Goal: Task Accomplishment & Management: Manage account settings

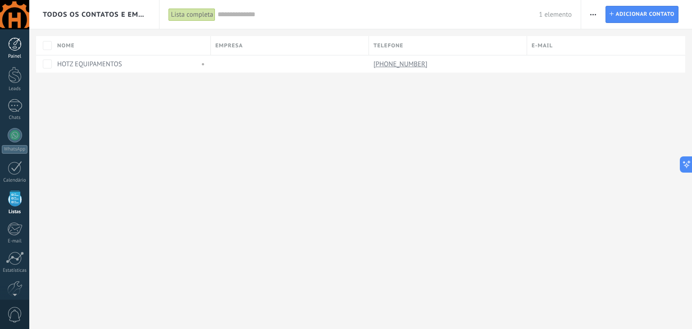
click at [13, 41] on div at bounding box center [15, 44] width 14 height 14
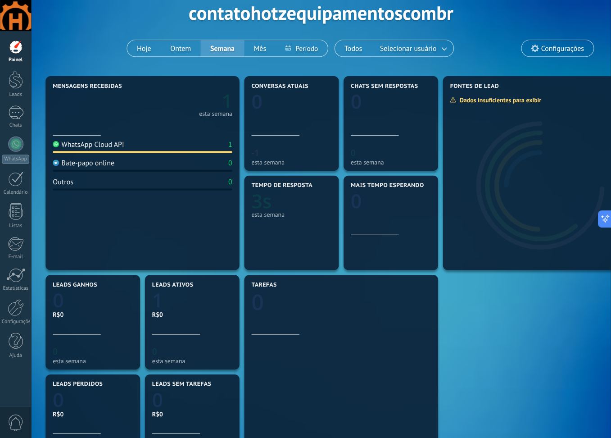
scroll to position [45, 0]
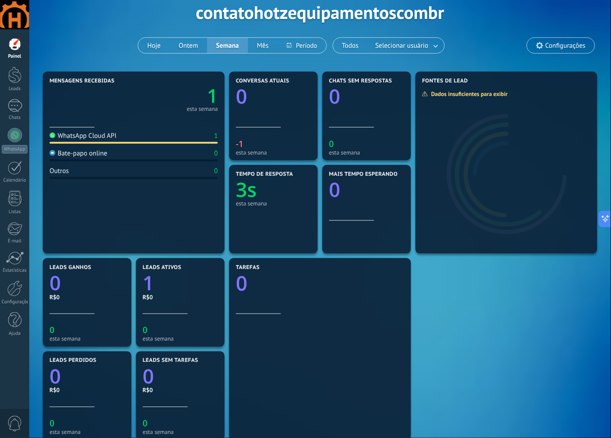
click at [139, 150] on div "Bate-papo online 0" at bounding box center [134, 155] width 168 height 12
click at [443, 288] on div "Mensagens recebidas 1 esta semana WhatsApp Cloud API 1 Bate-papo online 0 Outro…" at bounding box center [320, 302] width 559 height 466
click at [205, 107] on div "esta semana" at bounding box center [202, 109] width 31 height 5
click at [267, 198] on div "Tempo de resposta 3s esta semana" at bounding box center [273, 196] width 75 height 50
click at [14, 145] on div "WhatsApp" at bounding box center [15, 149] width 26 height 9
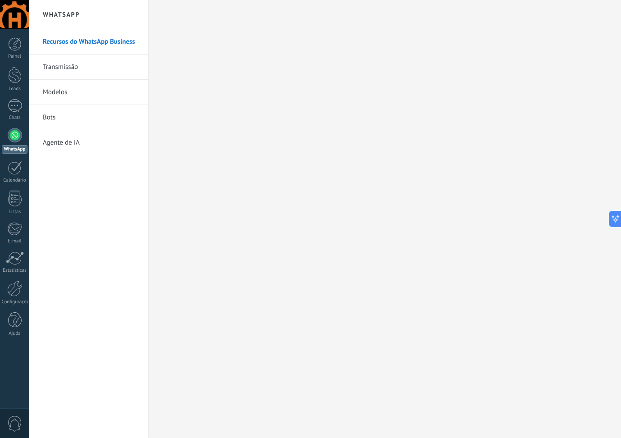
click at [66, 67] on link "Transmissão" at bounding box center [91, 66] width 96 height 25
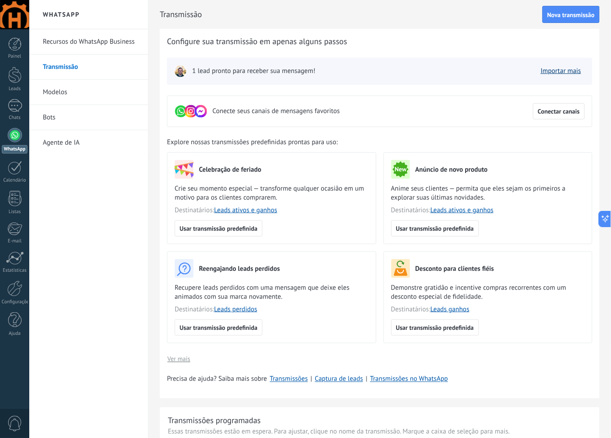
click at [562, 69] on link "Importar mais" at bounding box center [561, 71] width 41 height 9
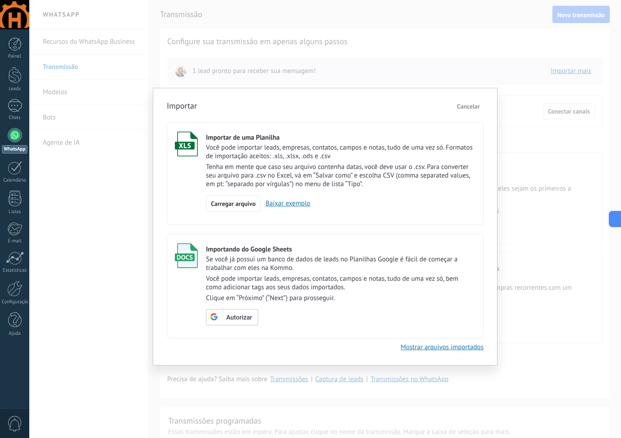
click at [450, 51] on div "Importar Cancelar Importar de uma Planilha Você pode importar leads, empresas, …" at bounding box center [324, 219] width 591 height 438
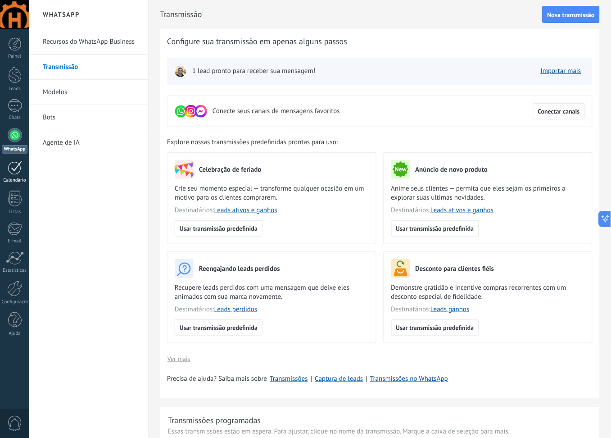
click at [11, 175] on link "Calendário" at bounding box center [14, 172] width 29 height 23
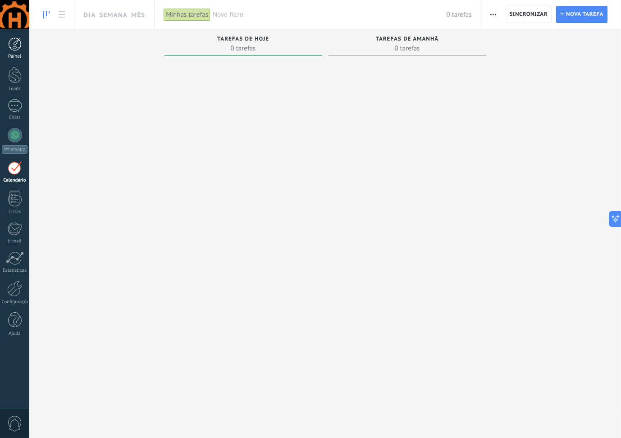
click at [13, 51] on link "Painel" at bounding box center [14, 48] width 29 height 22
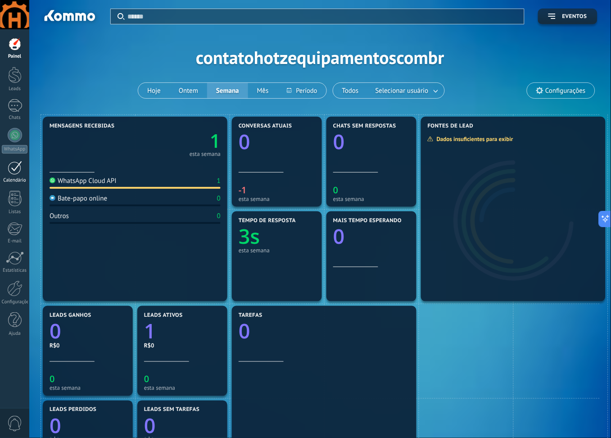
click at [13, 175] on link "Calendário" at bounding box center [14, 172] width 29 height 23
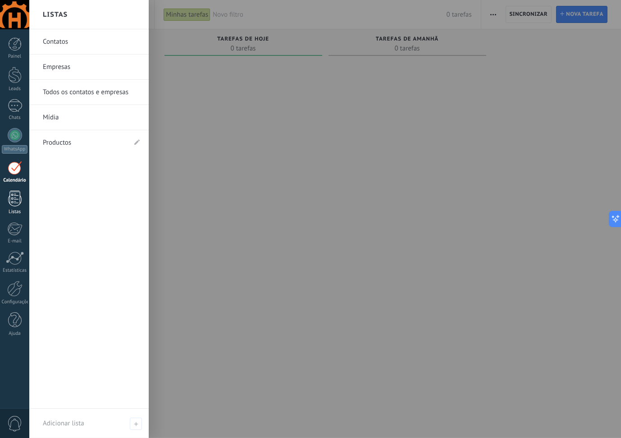
click at [20, 205] on div at bounding box center [15, 198] width 14 height 16
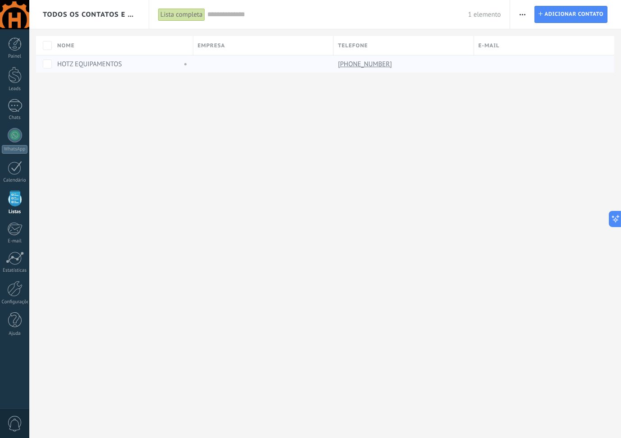
click at [141, 63] on div "HOTZ EQUIPAMENTOS" at bounding box center [117, 64] width 120 height 8
click at [94, 61] on link "HOTZ EQUIPAMENTOS" at bounding box center [89, 64] width 65 height 9
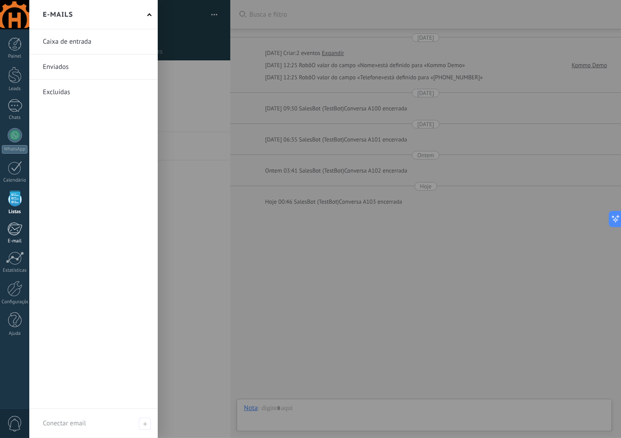
click at [15, 230] on div at bounding box center [14, 229] width 15 height 14
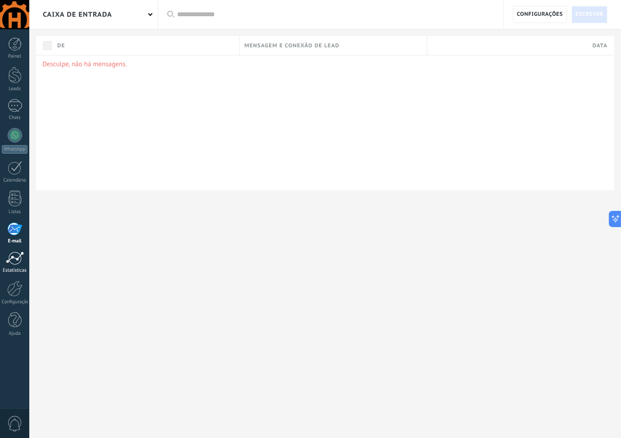
click at [16, 258] on div at bounding box center [15, 258] width 18 height 14
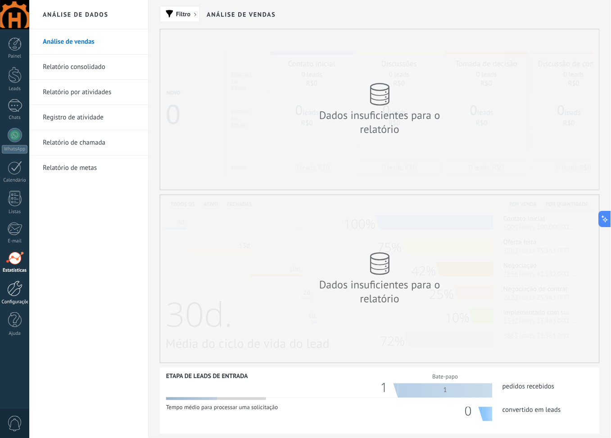
click at [17, 298] on link "Configurações" at bounding box center [14, 293] width 29 height 24
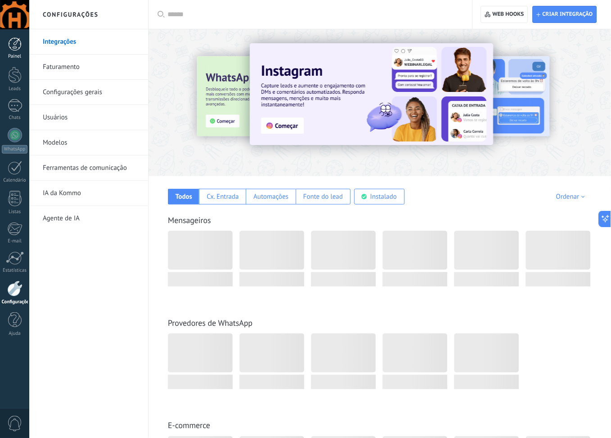
click at [14, 42] on div at bounding box center [15, 44] width 14 height 14
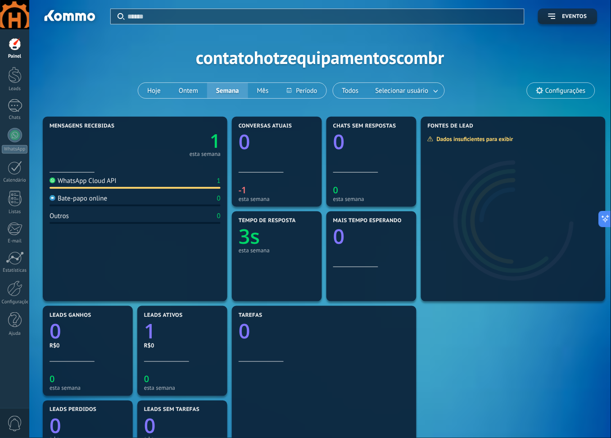
drag, startPoint x: 592, startPoint y: 32, endPoint x: 579, endPoint y: 17, distance: 20.1
click at [579, 17] on span "Eventos" at bounding box center [574, 17] width 25 height 6
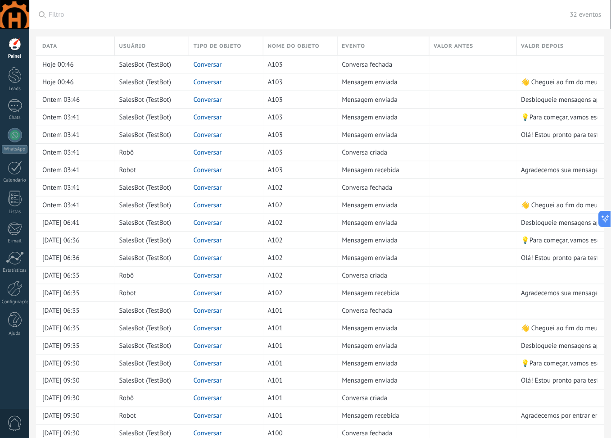
click at [66, 16] on span "Filtro" at bounding box center [309, 14] width 521 height 9
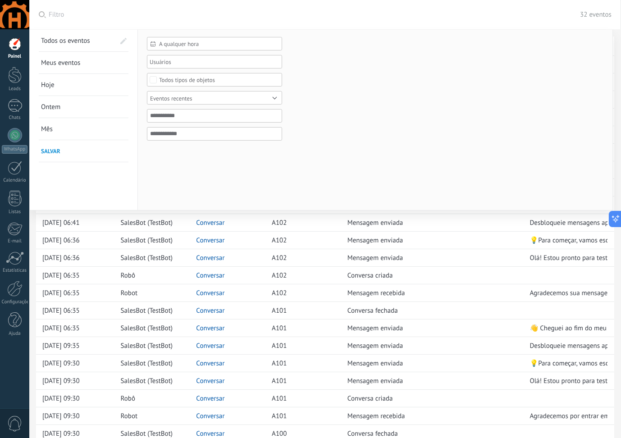
click at [22, 20] on div at bounding box center [14, 14] width 29 height 29
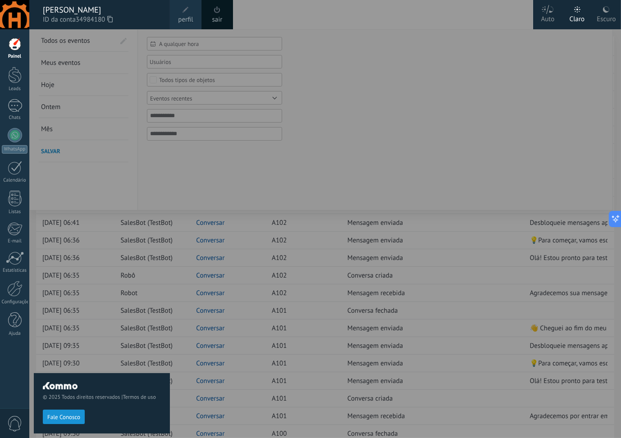
click at [608, 18] on div "Escuro" at bounding box center [605, 17] width 19 height 23
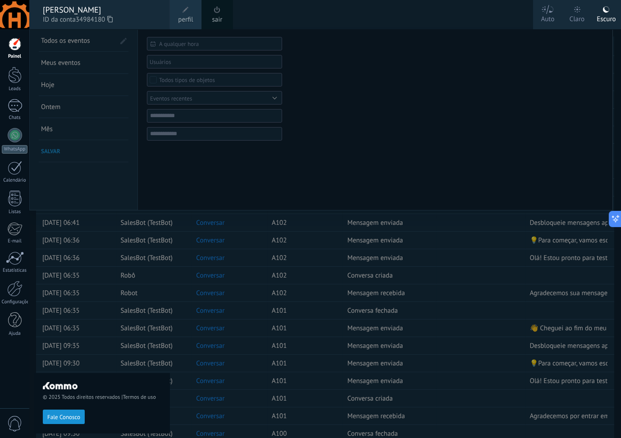
click at [385, 74] on div at bounding box center [339, 219] width 621 height 438
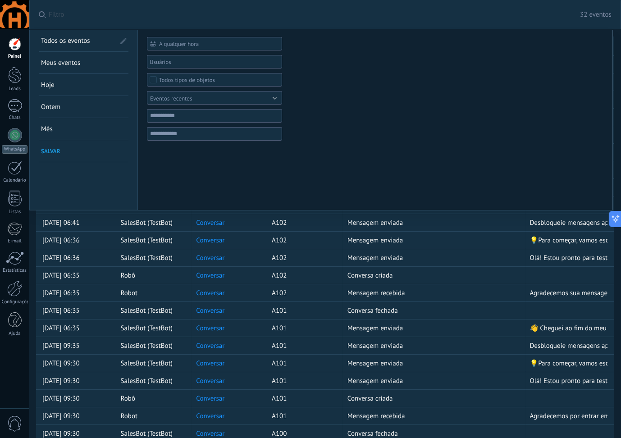
click at [15, 45] on div at bounding box center [15, 44] width 14 height 14
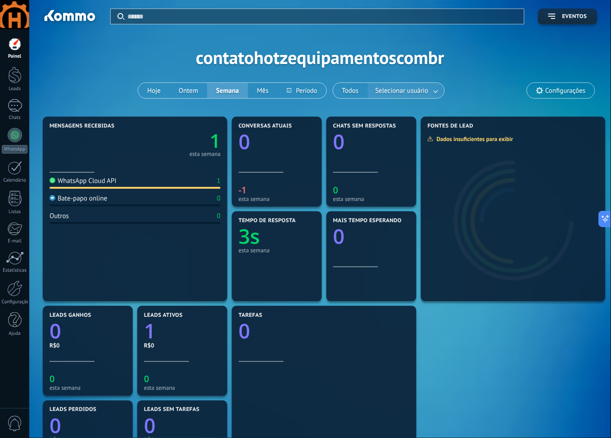
click at [436, 94] on link at bounding box center [436, 90] width 16 height 15
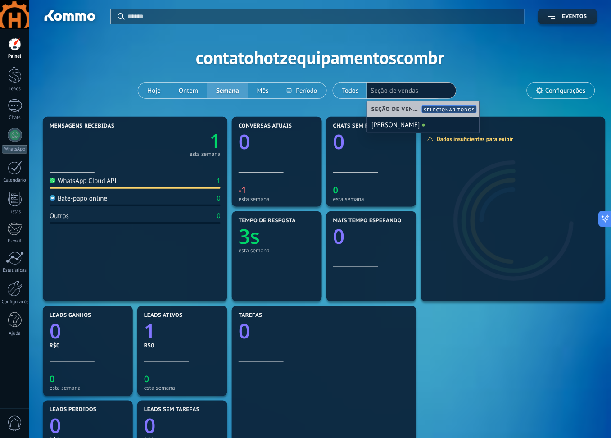
click at [474, 59] on div "Aplicar Eventos contatohotzequipamentoscombr Hoje Ontem Semana Mês Todos Seleci…" at bounding box center [320, 57] width 555 height 114
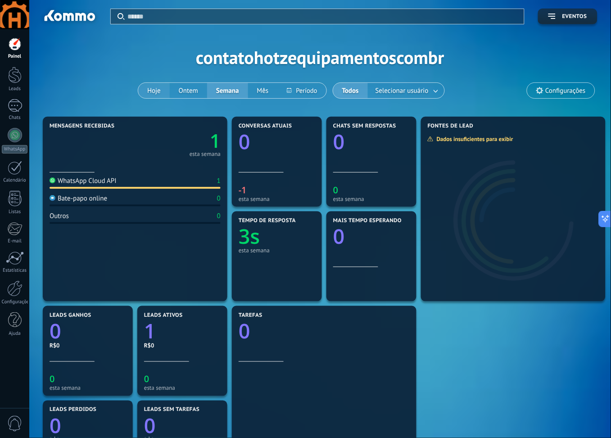
click at [162, 87] on button "Hoje" at bounding box center [154, 90] width 32 height 15
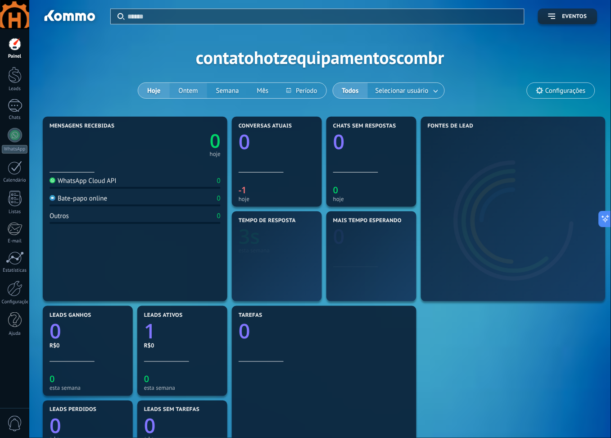
click at [189, 91] on button "Ontem" at bounding box center [188, 90] width 37 height 15
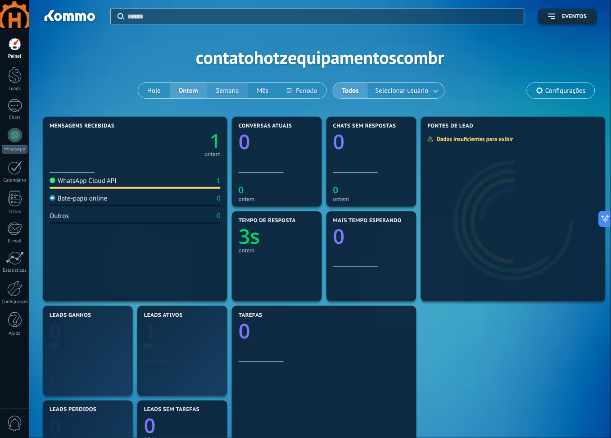
click at [235, 88] on button "Semana" at bounding box center [227, 90] width 41 height 15
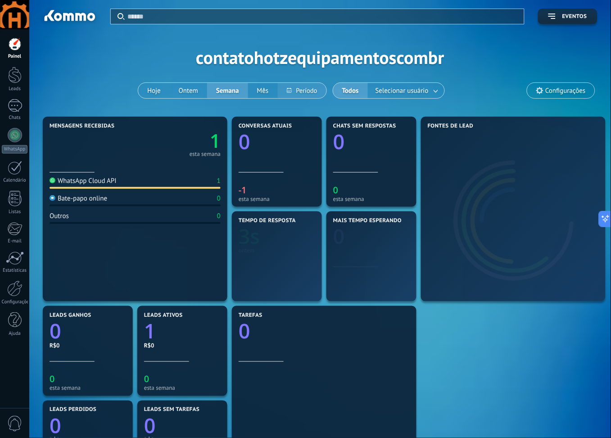
click at [294, 87] on button at bounding box center [302, 90] width 49 height 15
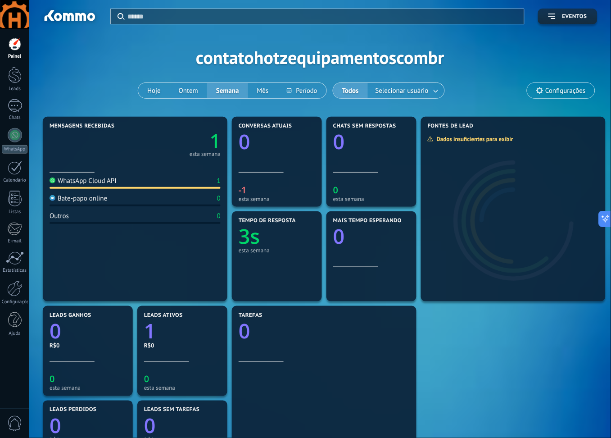
click at [166, 53] on div "Aplicar Eventos contatohotzequipamentoscombr Hoje Ontem Semana Mês Todos Seleci…" at bounding box center [320, 57] width 555 height 114
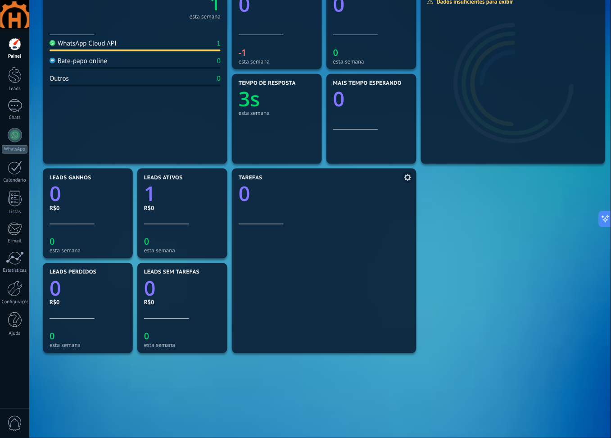
scroll to position [117, 0]
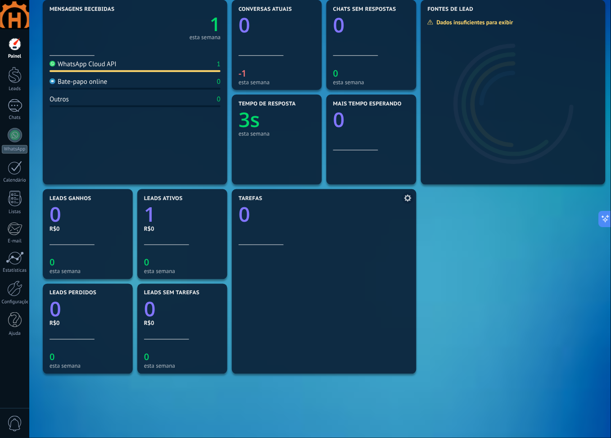
click at [406, 197] on use at bounding box center [407, 198] width 7 height 7
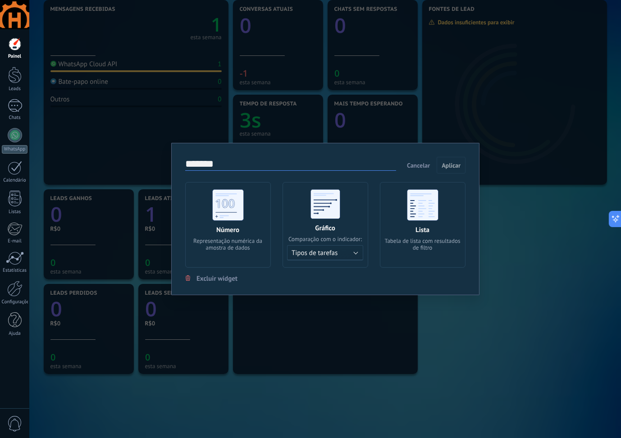
click at [340, 138] on div "******* Cancelar Aplicar Número Representação numérica da amostra de dados Gráf…" at bounding box center [324, 219] width 591 height 438
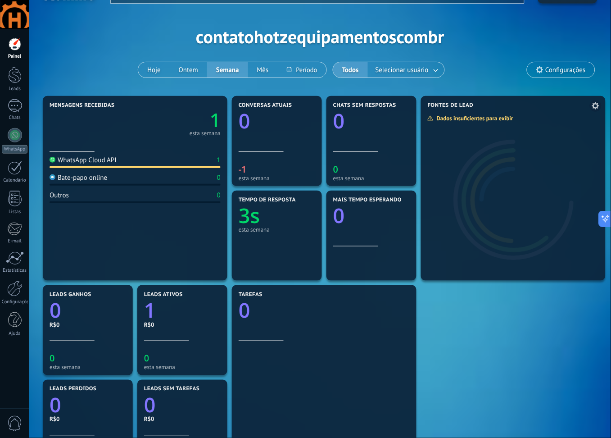
scroll to position [0, 0]
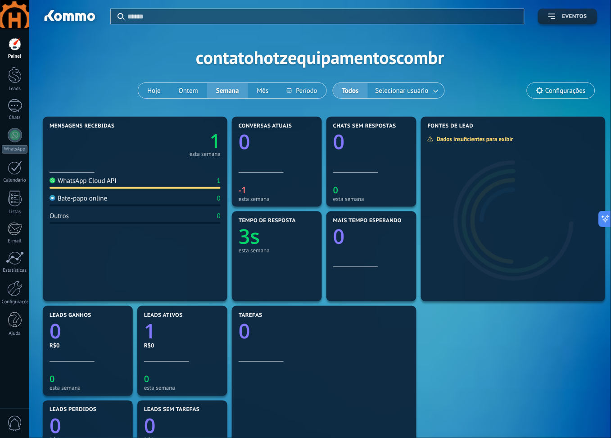
click at [571, 21] on button "Eventos" at bounding box center [567, 17] width 59 height 16
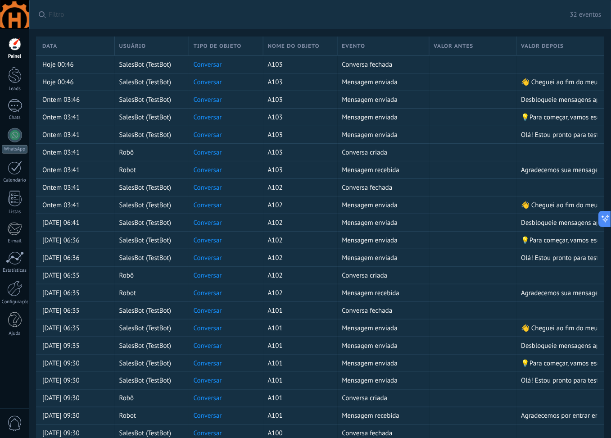
click at [102, 18] on span "Filtro" at bounding box center [309, 14] width 521 height 9
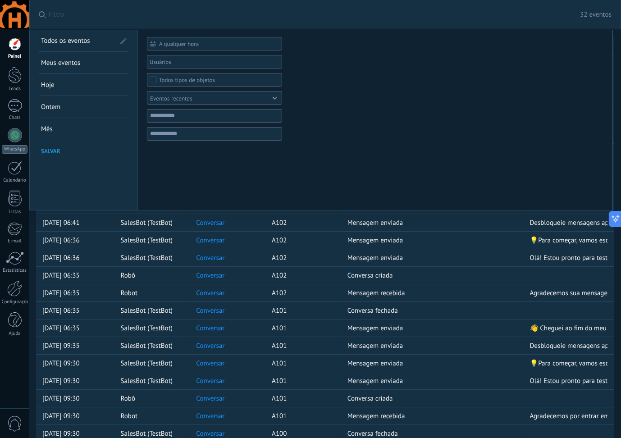
drag, startPoint x: 13, startPoint y: 42, endPoint x: 18, endPoint y: 42, distance: 5.0
click at [13, 42] on div at bounding box center [15, 44] width 14 height 14
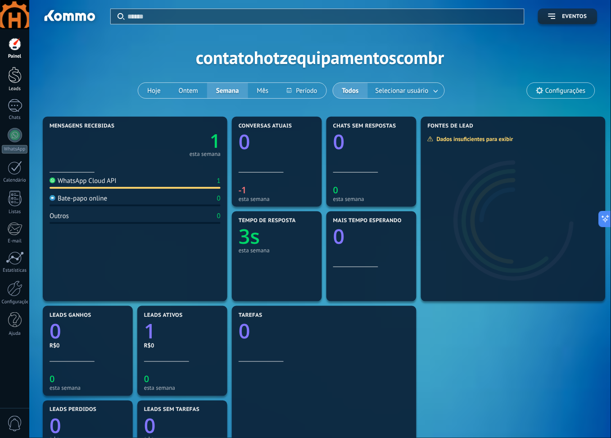
click at [9, 77] on div at bounding box center [15, 75] width 14 height 17
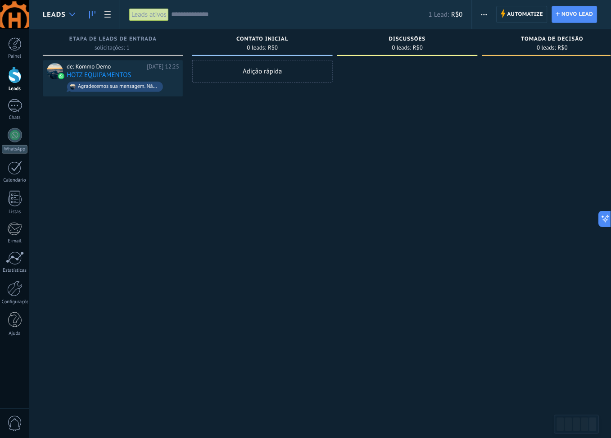
click at [70, 15] on icon at bounding box center [72, 15] width 6 height 4
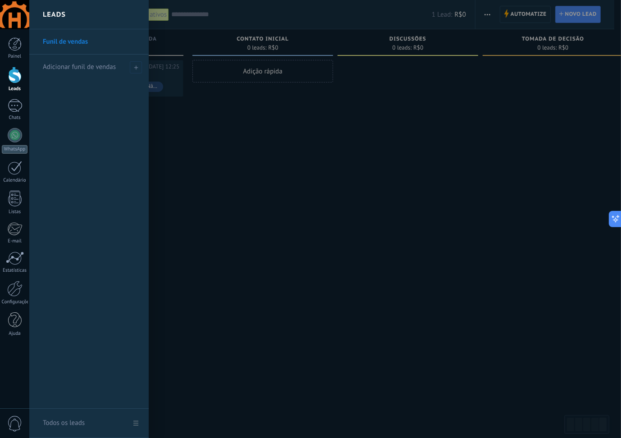
click at [82, 38] on link "Funil de vendas" at bounding box center [91, 41] width 97 height 25
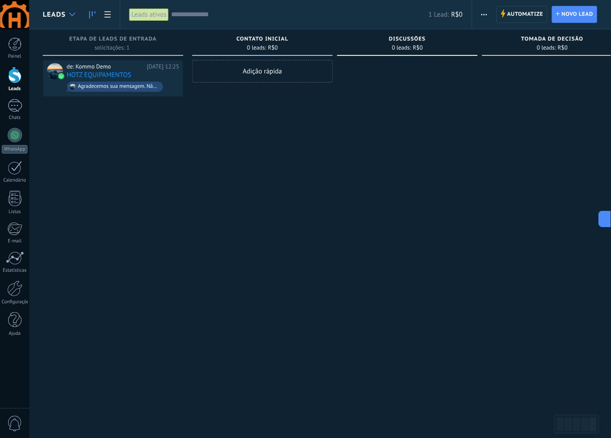
click at [69, 16] on div at bounding box center [72, 15] width 15 height 18
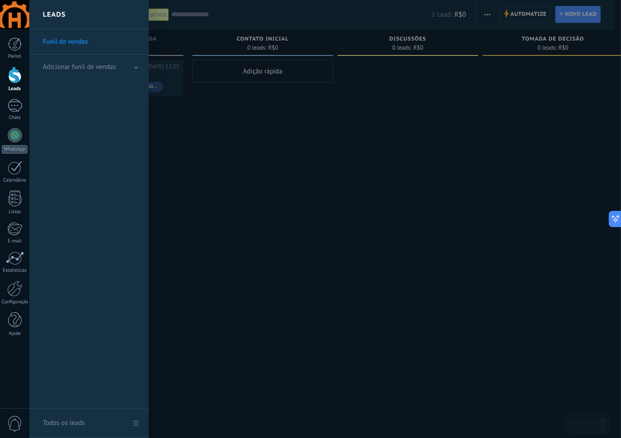
click at [187, 109] on div at bounding box center [339, 219] width 621 height 438
click at [79, 43] on link "Funil Comercial" at bounding box center [91, 41] width 97 height 25
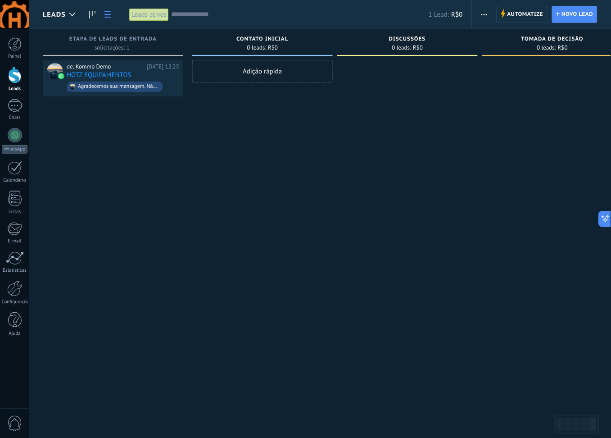
click at [110, 13] on icon at bounding box center [107, 14] width 6 height 6
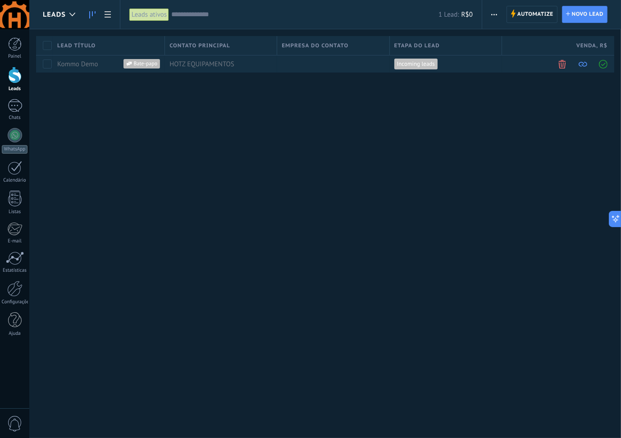
click at [90, 15] on icon at bounding box center [92, 14] width 6 height 7
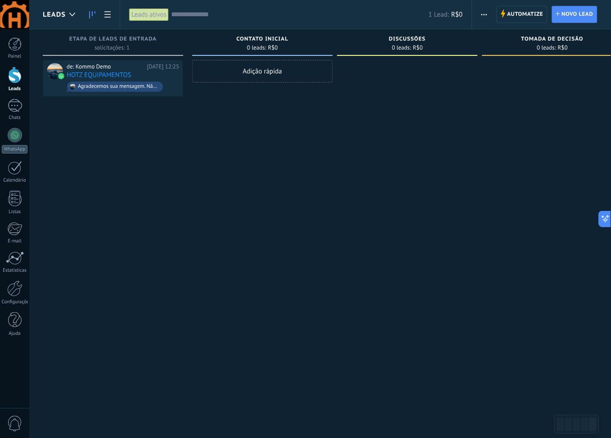
click at [569, 5] on div "Automatize Nova transmissão Editar funil de vendas Editar layout de cartão Impo…" at bounding box center [541, 14] width 139 height 29
click at [575, 11] on span "Novo lead" at bounding box center [578, 14] width 32 height 16
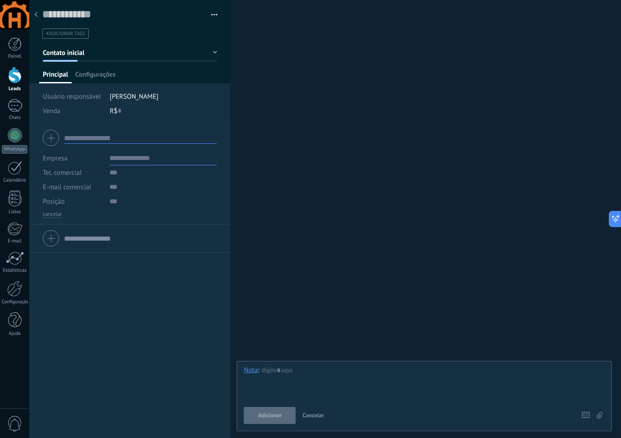
click at [135, 50] on button "Contato inicial" at bounding box center [130, 53] width 174 height 16
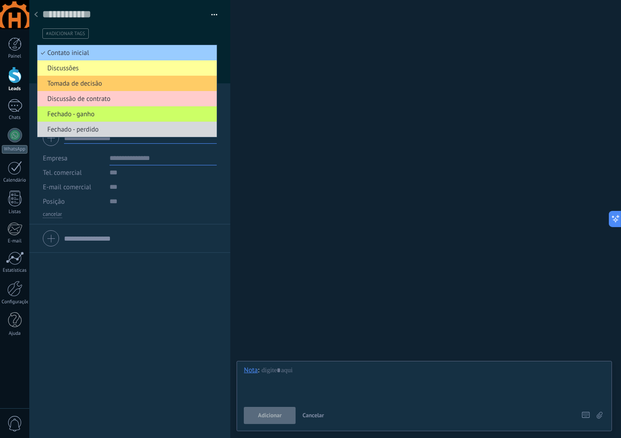
click at [122, 36] on ul "#adicionar tags" at bounding box center [127, 33] width 173 height 12
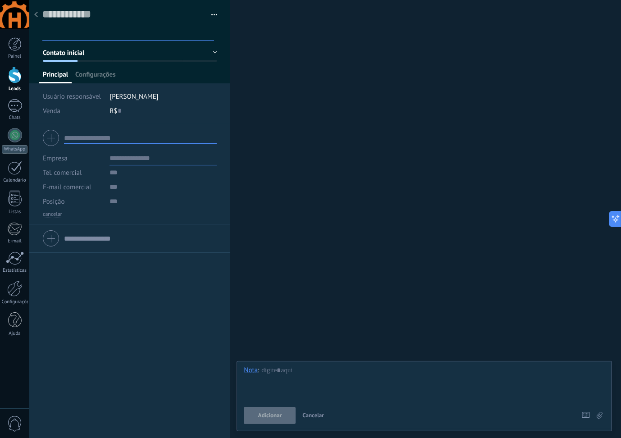
click at [61, 31] on input "text" at bounding box center [129, 33] width 169 height 9
click at [218, 37] on div "Salvar e criar Gerenciar tags" at bounding box center [129, 19] width 201 height 39
click at [70, 35] on span "#adicionar tags" at bounding box center [65, 34] width 39 height 6
click at [141, 72] on div "Principal Configurações" at bounding box center [129, 76] width 181 height 13
click at [111, 76] on span "Configurações" at bounding box center [95, 76] width 40 height 13
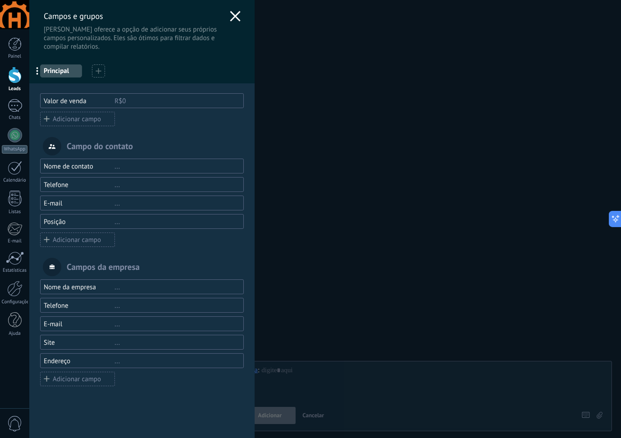
click at [318, 236] on div "Campos e grupos Kommo oferece a opção de adicionar seus próprios campos persona…" at bounding box center [324, 219] width 591 height 438
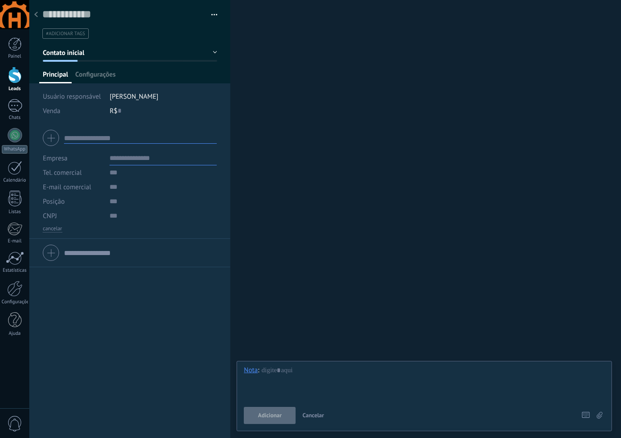
click at [329, 159] on div "Buscar Busca e filtro Carregar mais Participantes: 0 Adicionar membro Bots: 0" at bounding box center [425, 219] width 390 height 438
click at [9, 46] on div at bounding box center [15, 44] width 14 height 14
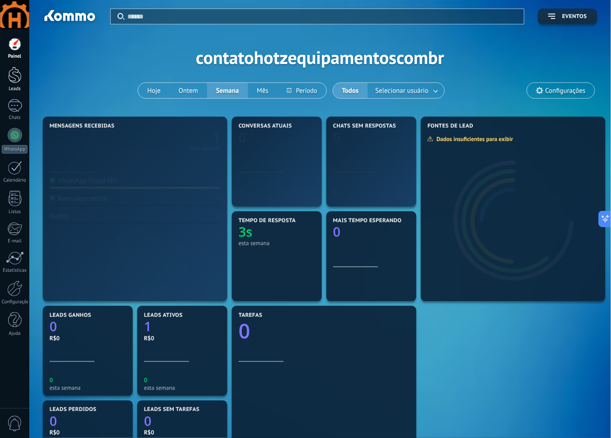
click at [18, 79] on div at bounding box center [15, 75] width 14 height 17
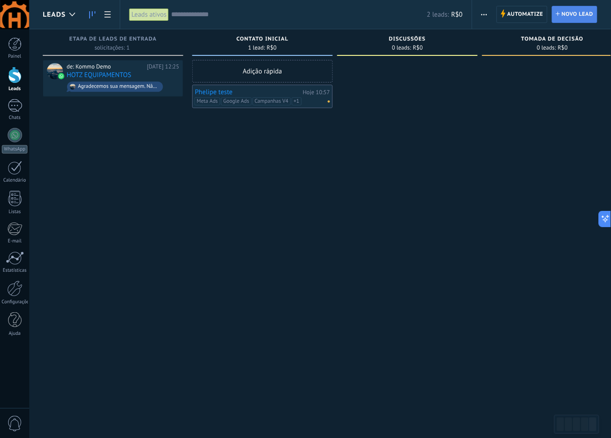
click at [578, 18] on span "Novo lead" at bounding box center [578, 14] width 32 height 16
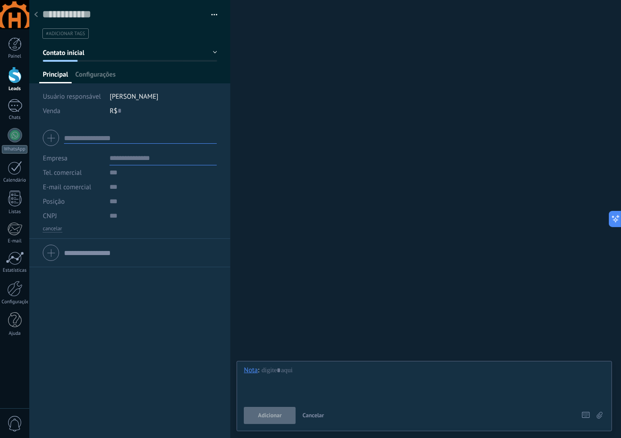
click at [33, 20] on div at bounding box center [36, 15] width 13 height 18
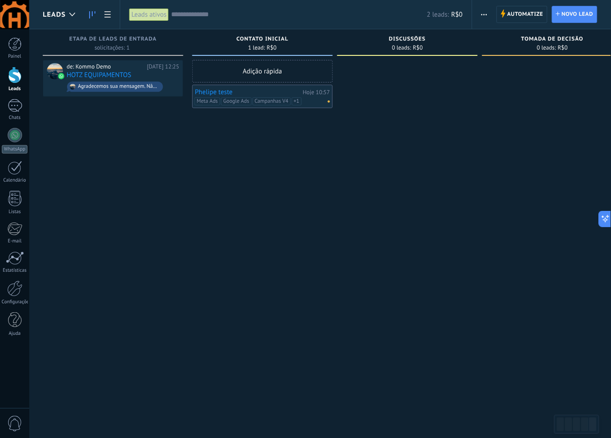
click at [272, 100] on span "Campanhas V4" at bounding box center [272, 101] width 38 height 8
click at [314, 95] on ul "Meta Ads Google Ads Campanhas V4 Cliente Recorrente" at bounding box center [262, 97] width 132 height 21
click at [385, 112] on div at bounding box center [407, 220] width 141 height 320
click at [225, 90] on link "Phelipe teste" at bounding box center [248, 92] width 106 height 8
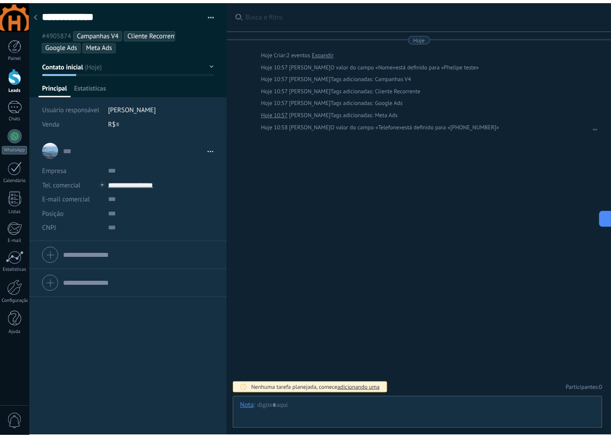
scroll to position [13, 0]
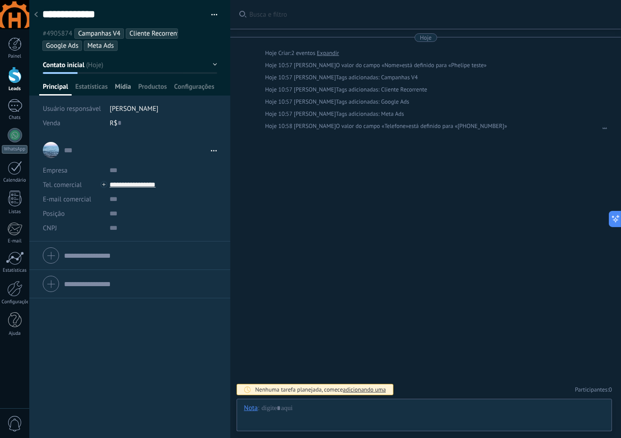
click at [121, 84] on span "Mídia" at bounding box center [123, 88] width 16 height 13
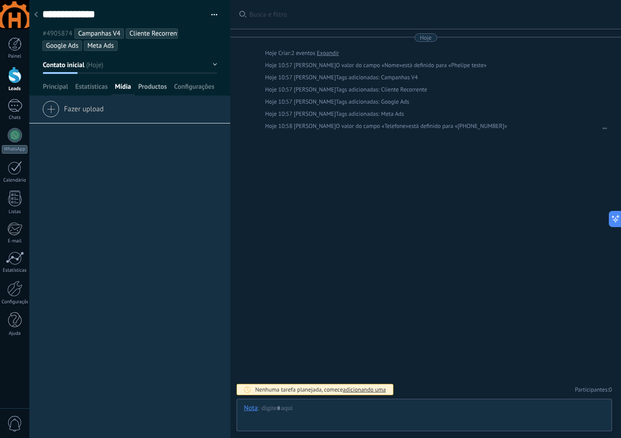
click at [154, 83] on span "Productos" at bounding box center [152, 88] width 29 height 13
click at [194, 86] on span "Configurações" at bounding box center [194, 88] width 40 height 13
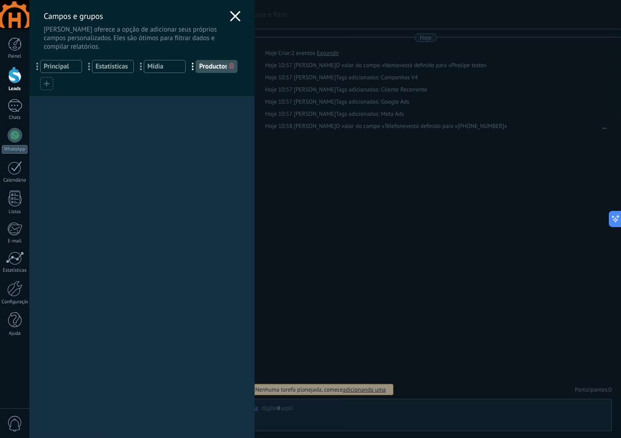
click at [226, 14] on div "Campos e grupos Kommo oferece a opção de adicionar seus próprios campos persona…" at bounding box center [141, 25] width 225 height 51
click at [230, 13] on icon at bounding box center [235, 16] width 11 height 11
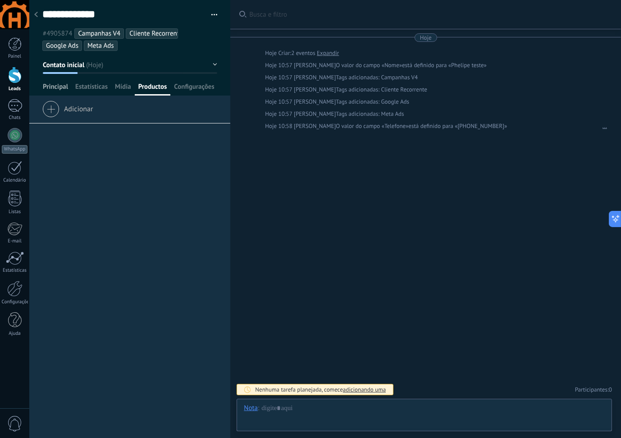
click at [52, 86] on span "Principal" at bounding box center [55, 88] width 25 height 13
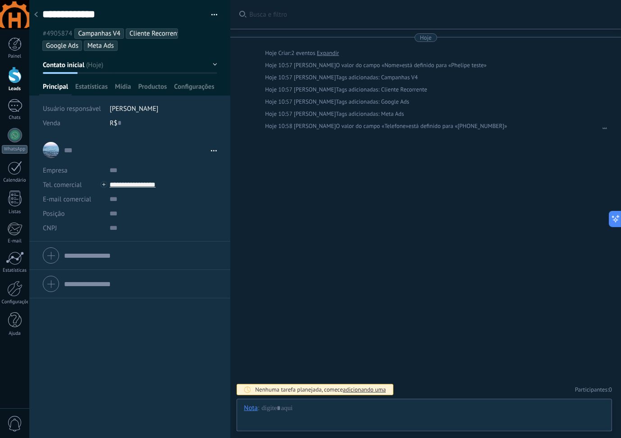
type input "*****"
click at [38, 14] on div at bounding box center [36, 15] width 13 height 18
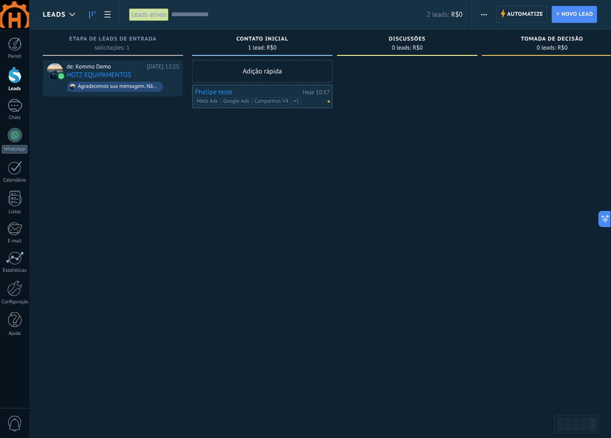
click at [283, 179] on div "Adição rápida Phelipe teste Hoje 10:57 Meta Ads Google Ads Campanhas V4 Cliente…" at bounding box center [262, 220] width 141 height 320
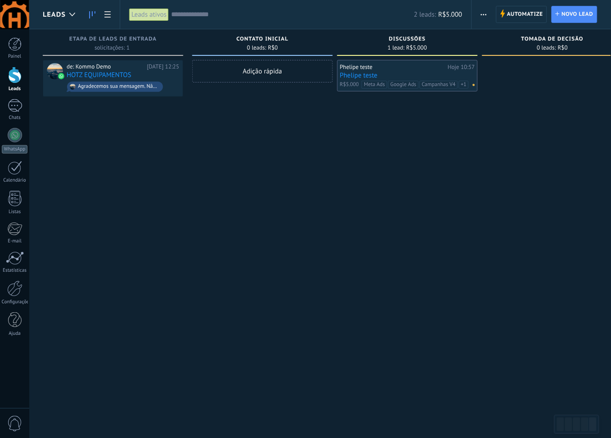
click at [359, 75] on link "Phelipe teste" at bounding box center [407, 76] width 135 height 8
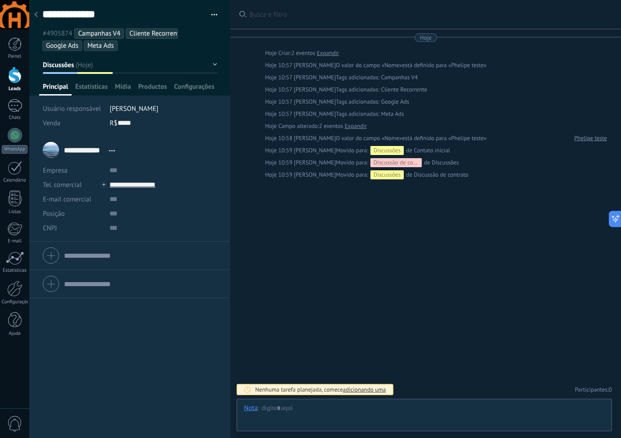
scroll to position [13, 0]
click at [35, 18] on div at bounding box center [36, 15] width 13 height 18
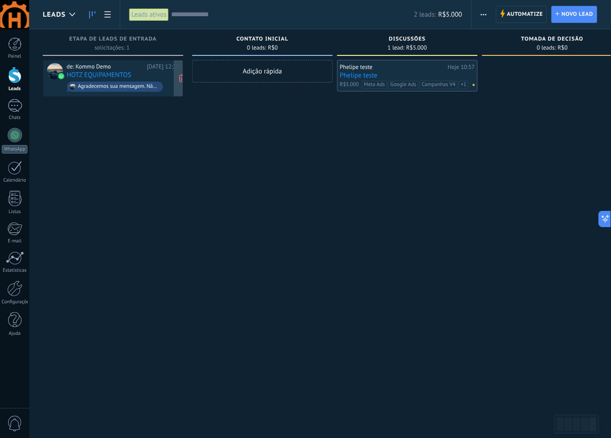
click at [113, 72] on link "HOTZ EQUIPAMENTOS" at bounding box center [99, 75] width 65 height 8
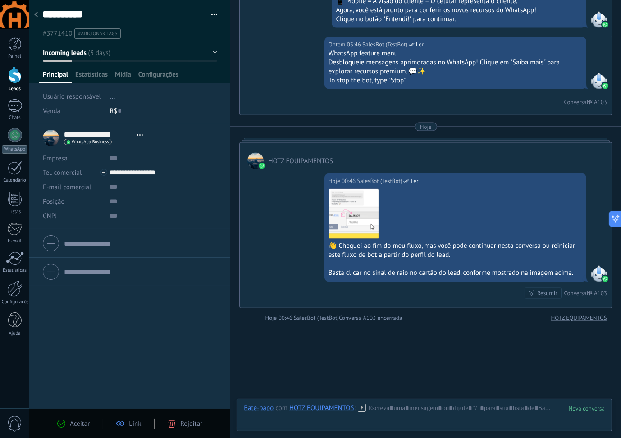
scroll to position [2136, 0]
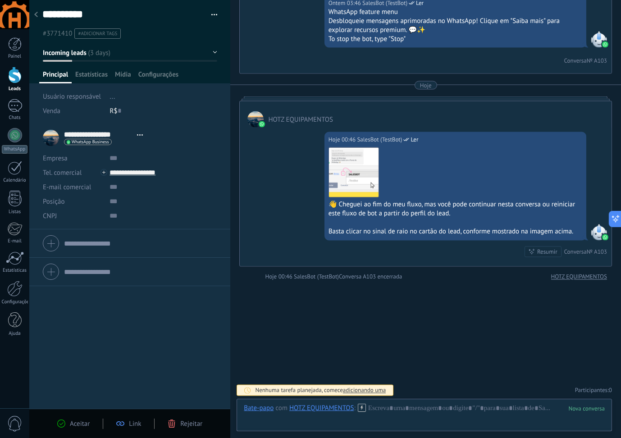
click at [35, 13] on icon at bounding box center [36, 14] width 4 height 5
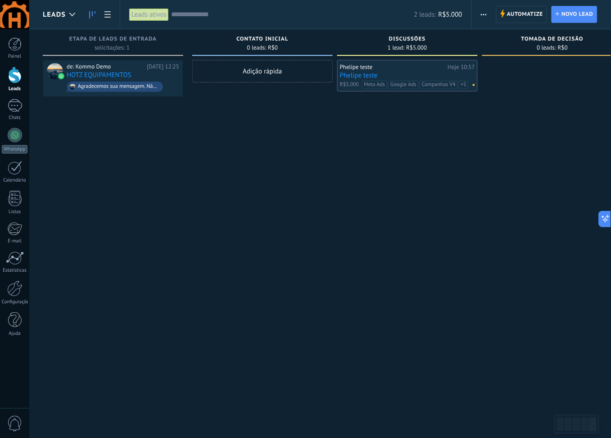
click at [359, 75] on link "Phelipe teste" at bounding box center [407, 76] width 135 height 8
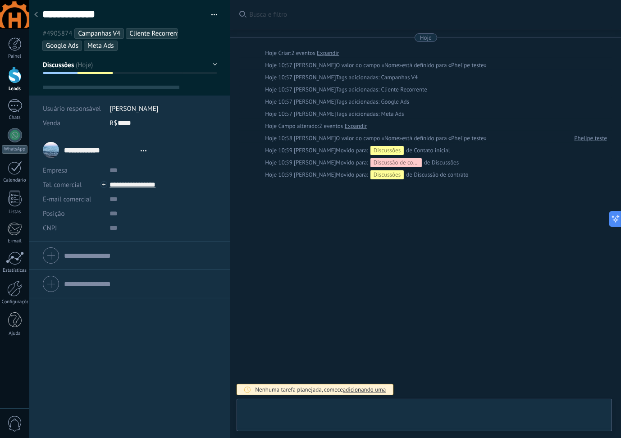
type textarea "**********"
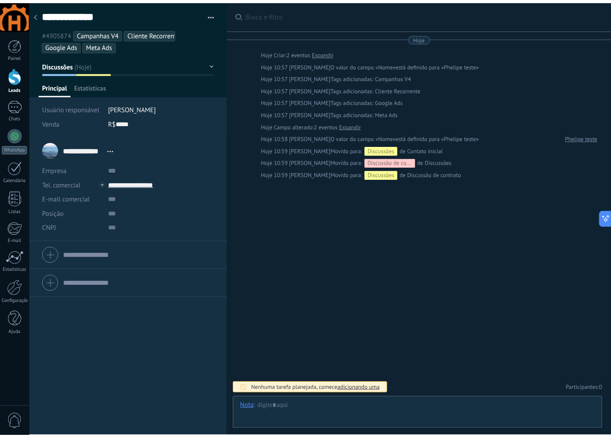
scroll to position [13, 0]
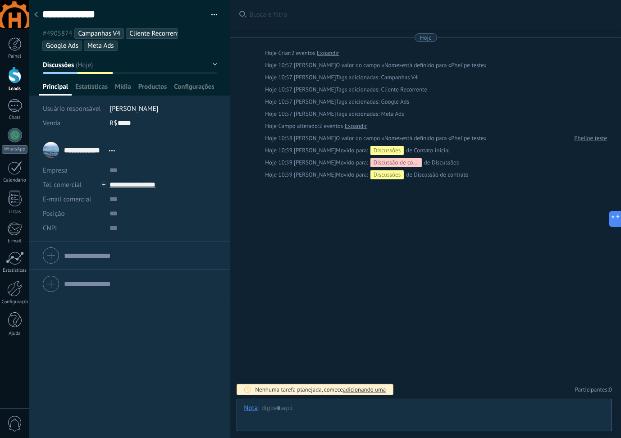
click at [36, 14] on icon at bounding box center [36, 14] width 4 height 5
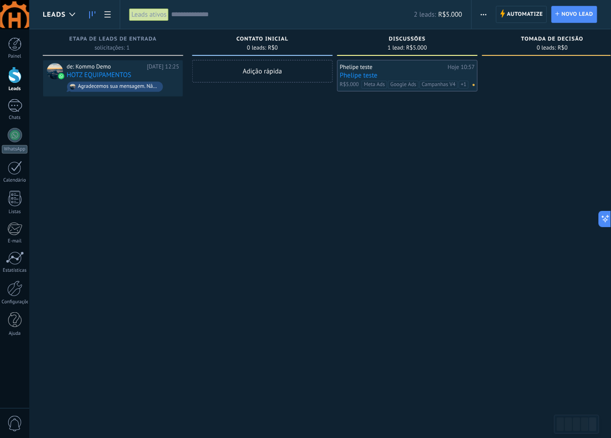
click at [358, 75] on link "Phelipe teste" at bounding box center [407, 76] width 135 height 8
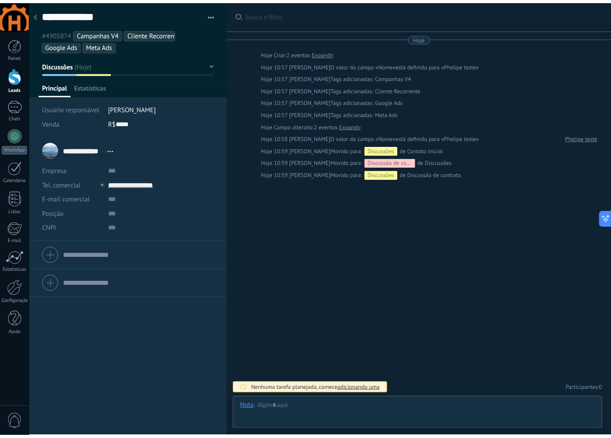
scroll to position [13, 0]
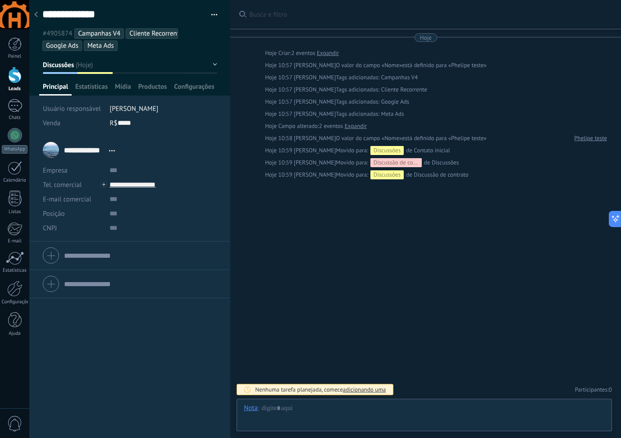
click at [38, 15] on div at bounding box center [36, 15] width 13 height 18
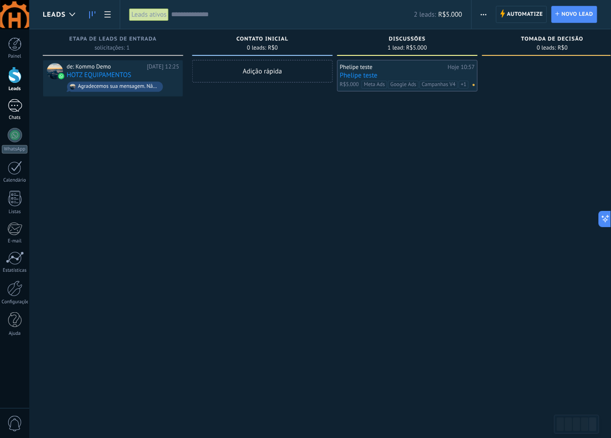
click at [16, 103] on div at bounding box center [15, 105] width 14 height 13
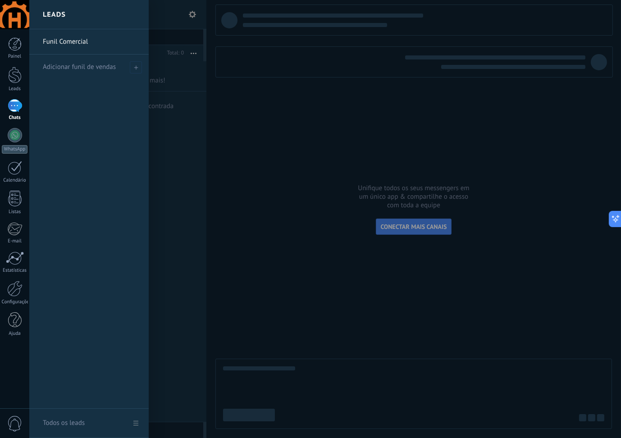
click at [71, 38] on link "Funil Comercial" at bounding box center [91, 41] width 97 height 25
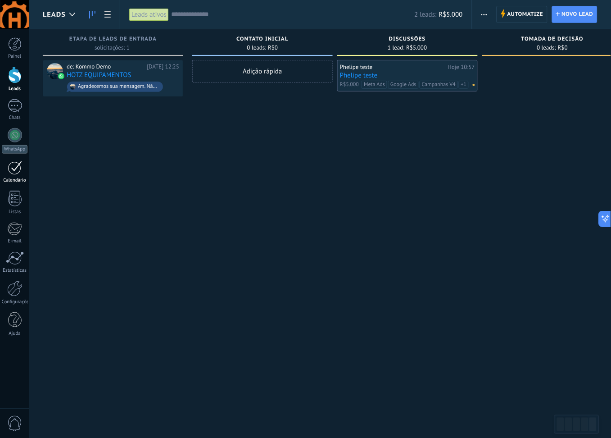
click at [11, 170] on div at bounding box center [15, 168] width 14 height 14
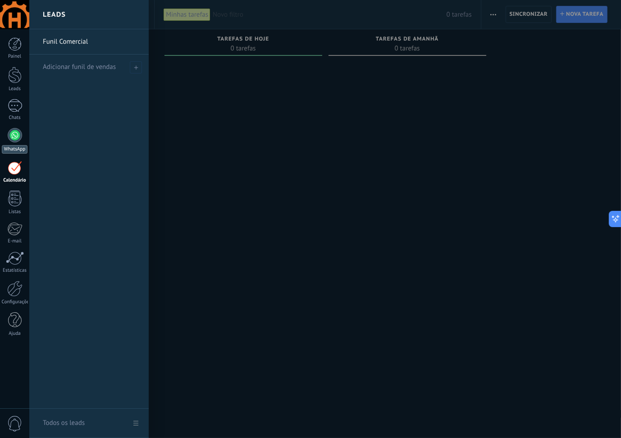
click at [23, 144] on link "WhatsApp" at bounding box center [14, 141] width 29 height 26
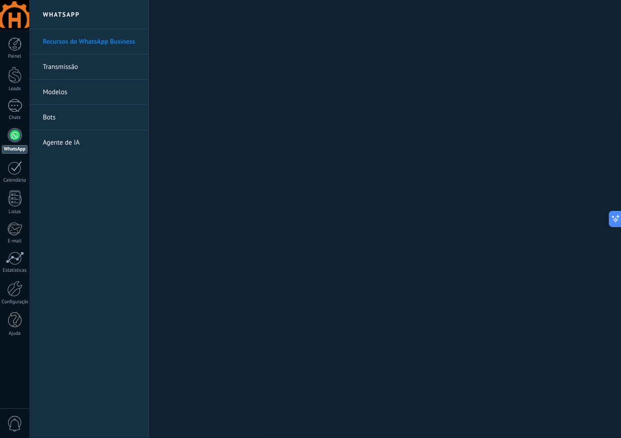
drag, startPoint x: 16, startPoint y: 42, endPoint x: 50, endPoint y: 100, distance: 67.2
click at [16, 43] on div at bounding box center [15, 44] width 14 height 14
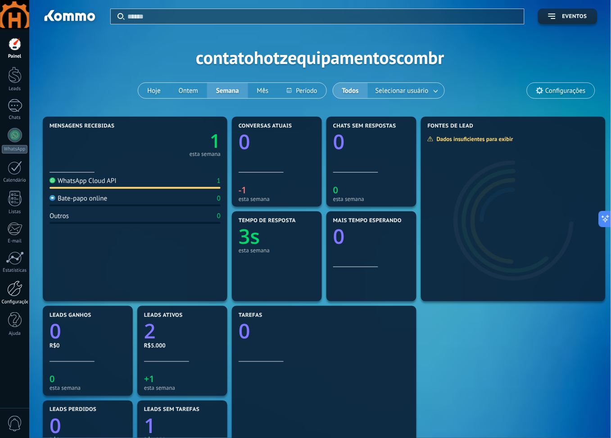
click at [13, 301] on div "Configurações" at bounding box center [15, 302] width 26 height 6
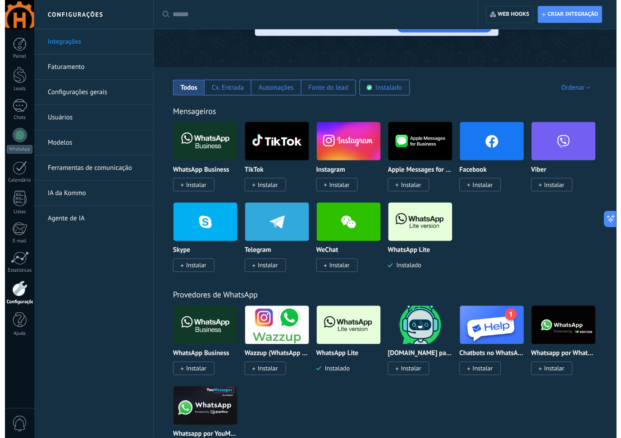
scroll to position [180, 0]
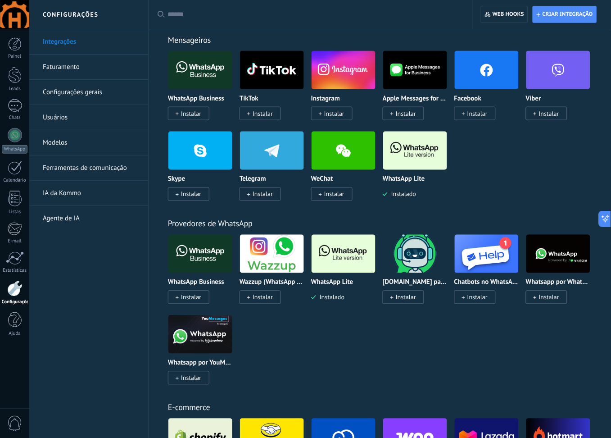
click at [405, 153] on img at bounding box center [415, 151] width 64 height 44
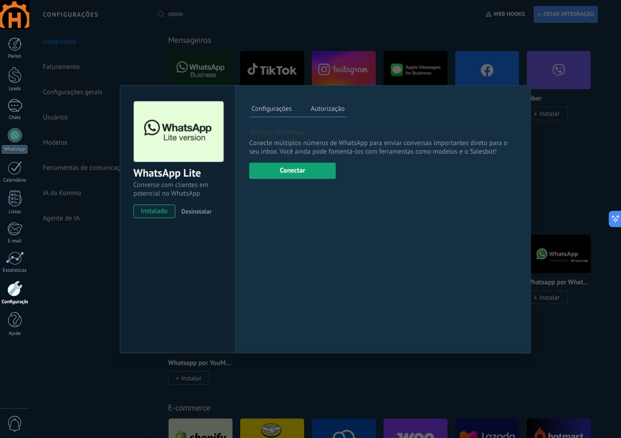
click at [297, 172] on button "Conectar" at bounding box center [292, 171] width 86 height 16
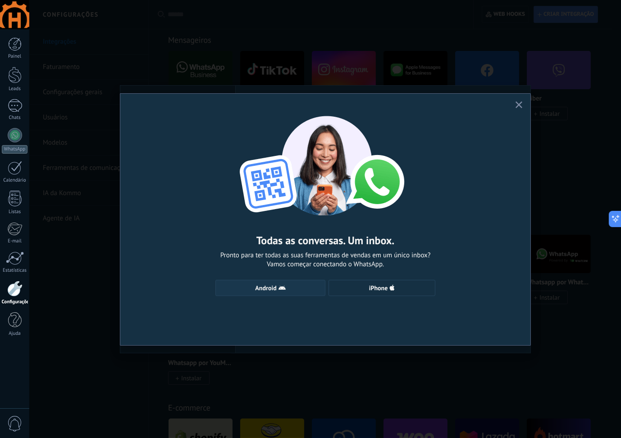
click at [289, 287] on span "Android" at bounding box center [270, 287] width 100 height 7
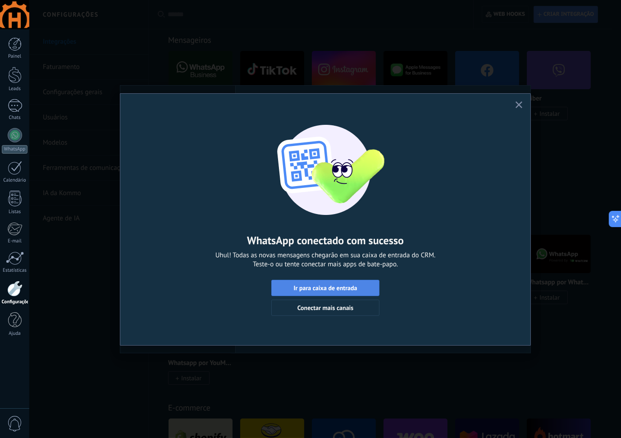
click at [340, 288] on span "Ir para caixa de entrada" at bounding box center [325, 288] width 63 height 6
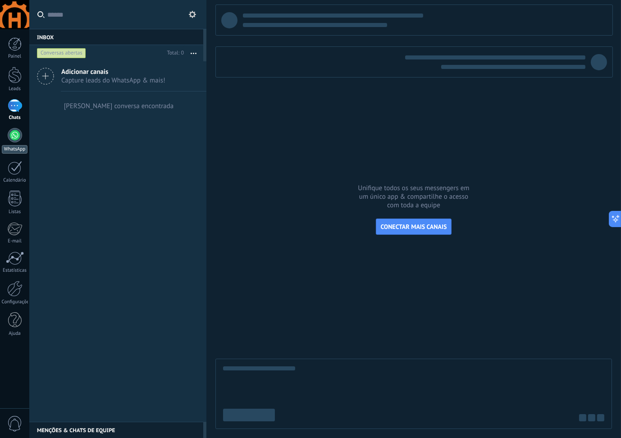
click at [15, 128] on div at bounding box center [15, 135] width 14 height 14
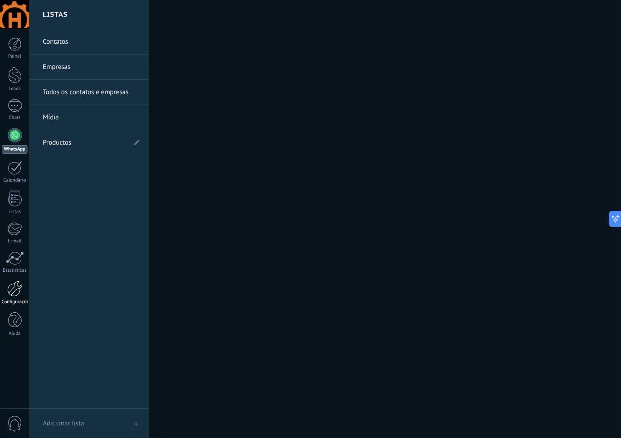
click at [12, 295] on div at bounding box center [14, 289] width 15 height 16
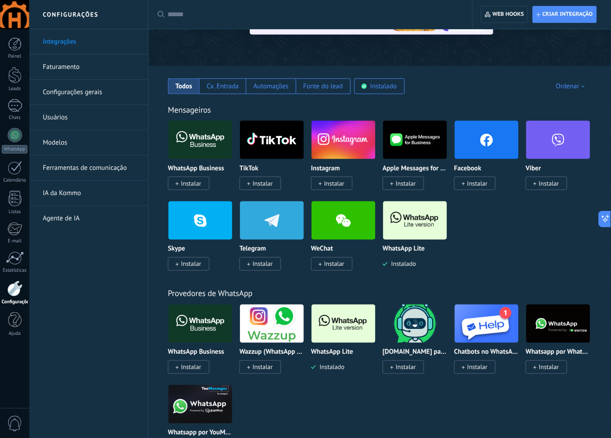
scroll to position [120, 0]
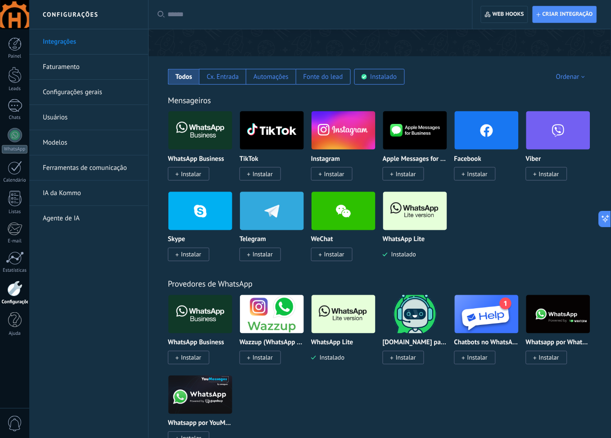
click at [418, 212] on img at bounding box center [415, 211] width 64 height 44
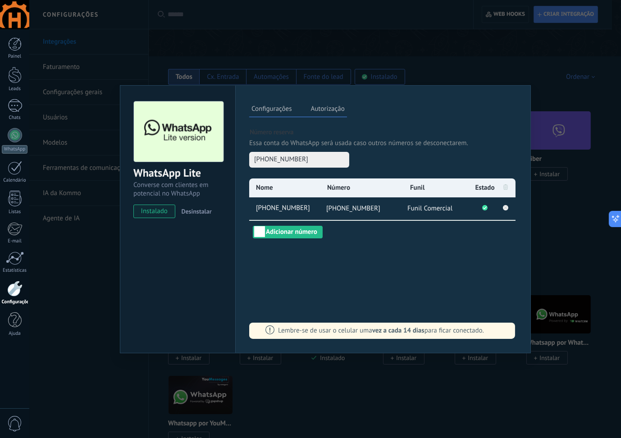
click at [485, 45] on div "WhatsApp Lite Converse com clientes em potencial no WhatsApp instalado Desinsta…" at bounding box center [324, 219] width 591 height 438
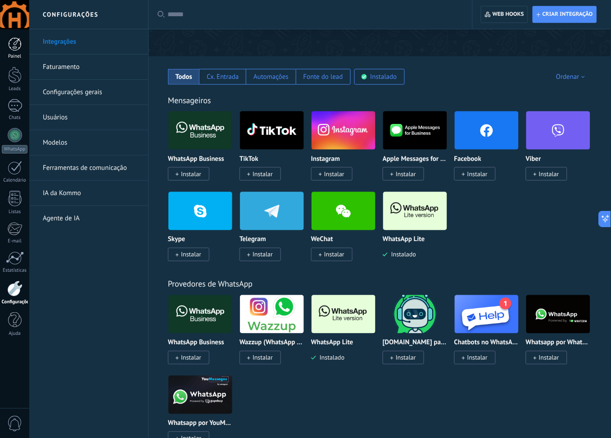
click at [16, 42] on div at bounding box center [15, 44] width 14 height 14
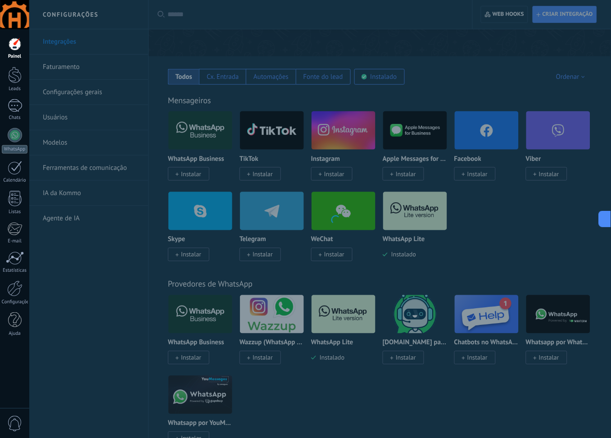
click at [15, 51] on link "Painel" at bounding box center [14, 48] width 29 height 22
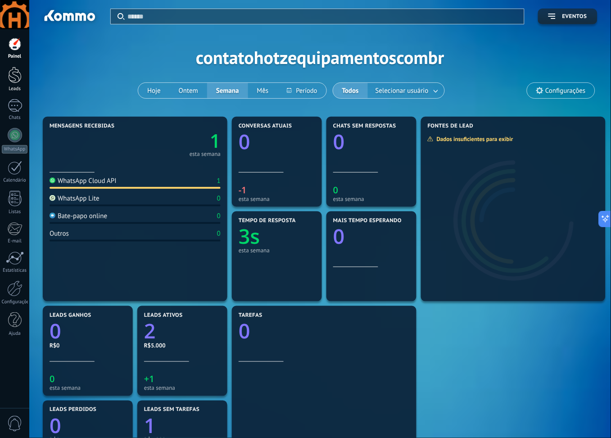
click at [11, 78] on div at bounding box center [15, 75] width 14 height 17
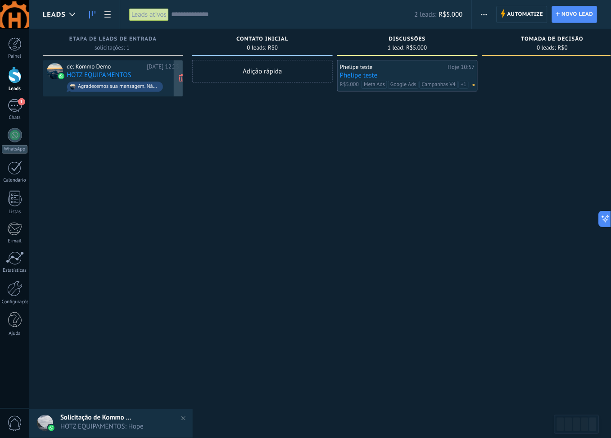
click at [81, 68] on div "de: Kommo Demo" at bounding box center [105, 66] width 77 height 7
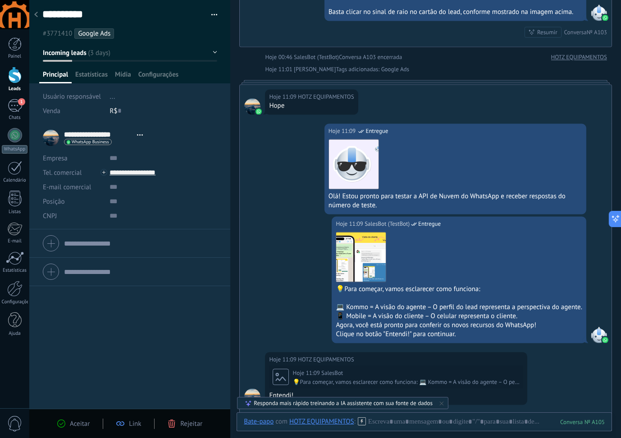
scroll to position [2387, 0]
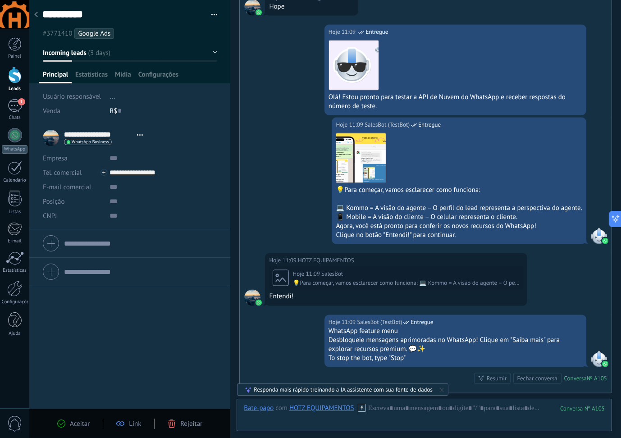
scroll to position [2567, 0]
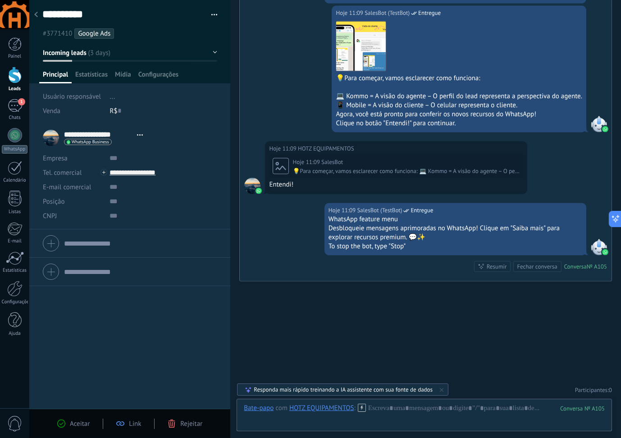
drag, startPoint x: 7, startPoint y: 54, endPoint x: 7, endPoint y: 69, distance: 15.8
click at [9, 54] on div "Painel" at bounding box center [15, 57] width 26 height 6
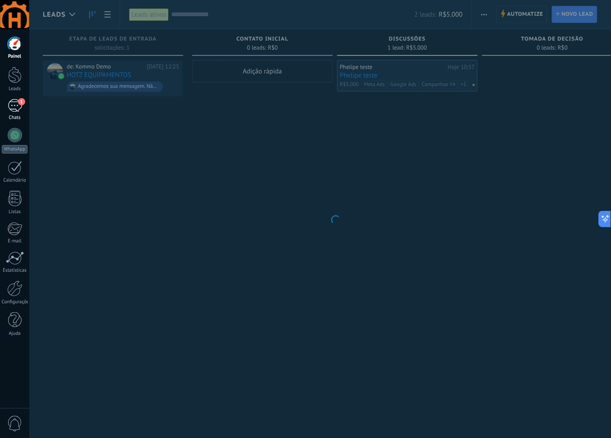
click at [16, 112] on link "1 Chats" at bounding box center [14, 110] width 29 height 22
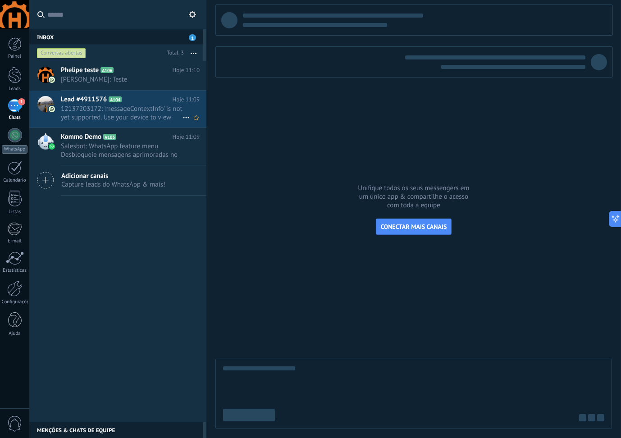
click at [140, 108] on span "12137203172: 'messageContextInfo' is not yet supported. Use your device to view…" at bounding box center [122, 112] width 122 height 17
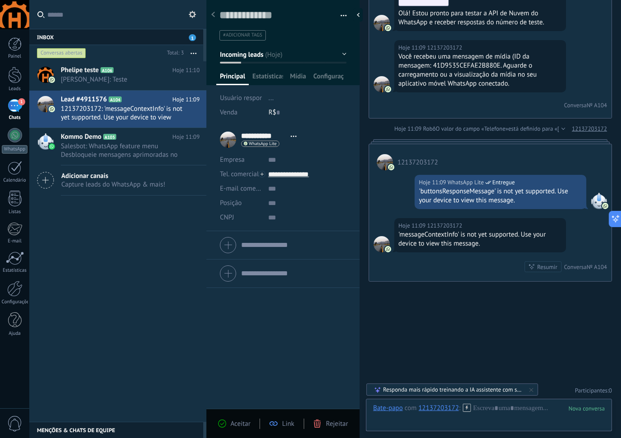
scroll to position [243, 0]
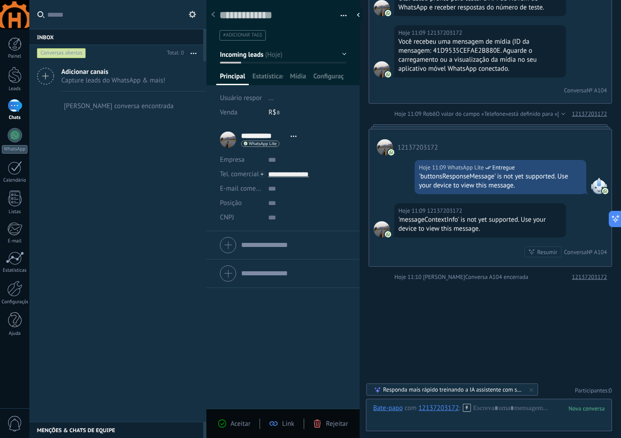
click at [85, 21] on input "text" at bounding box center [123, 14] width 152 height 29
click at [13, 111] on div "1" at bounding box center [15, 105] width 14 height 13
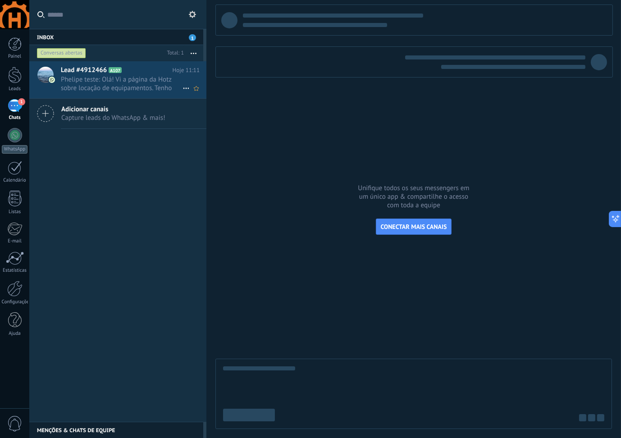
click at [139, 81] on span "Phelipe teste: Olá! Vi a página da Hotz sobre locação de equipamentos. Tenho in…" at bounding box center [122, 83] width 122 height 17
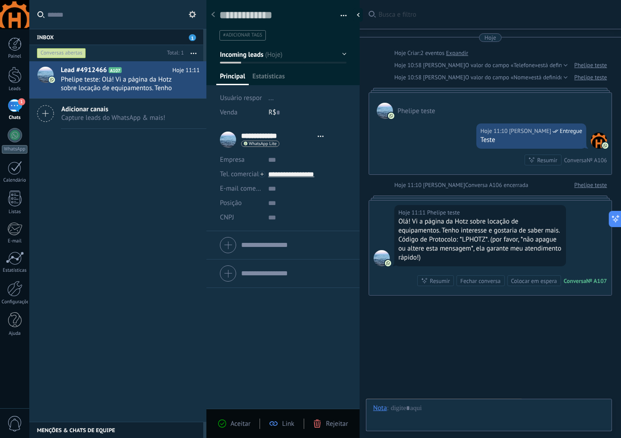
type textarea "**********"
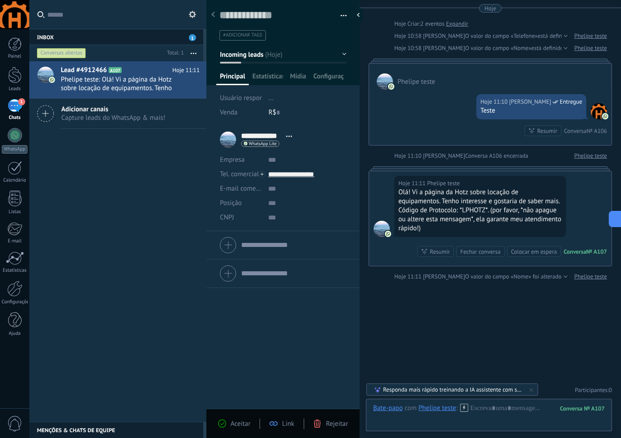
scroll to position [53, 0]
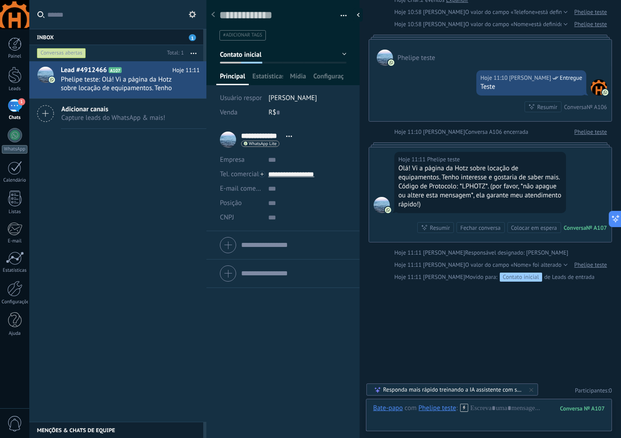
click at [269, 69] on div at bounding box center [283, 39] width 154 height 91
click at [269, 77] on span "Estatísticas" at bounding box center [267, 78] width 31 height 13
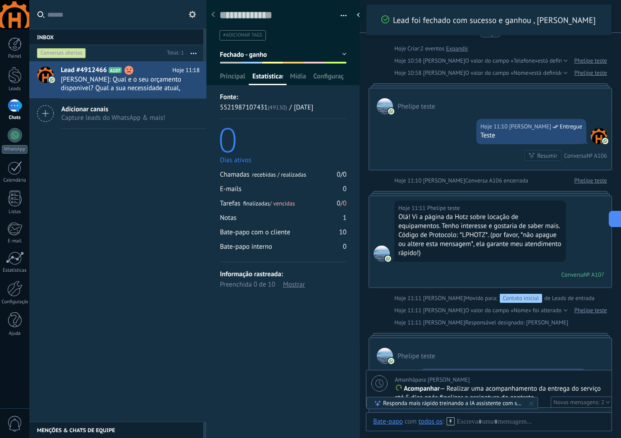
scroll to position [542, 0]
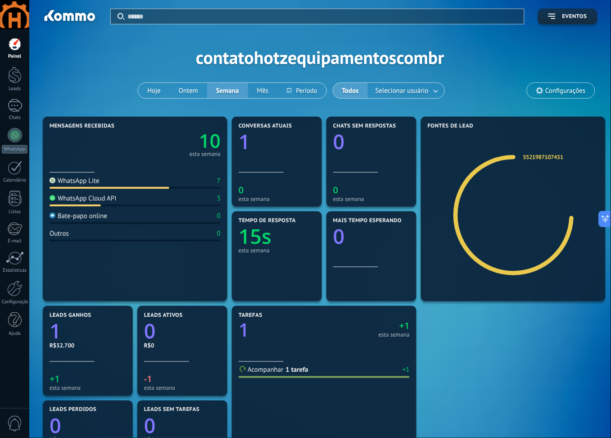
click at [18, 290] on div at bounding box center [14, 289] width 15 height 16
